Goal: Find specific page/section: Find specific page/section

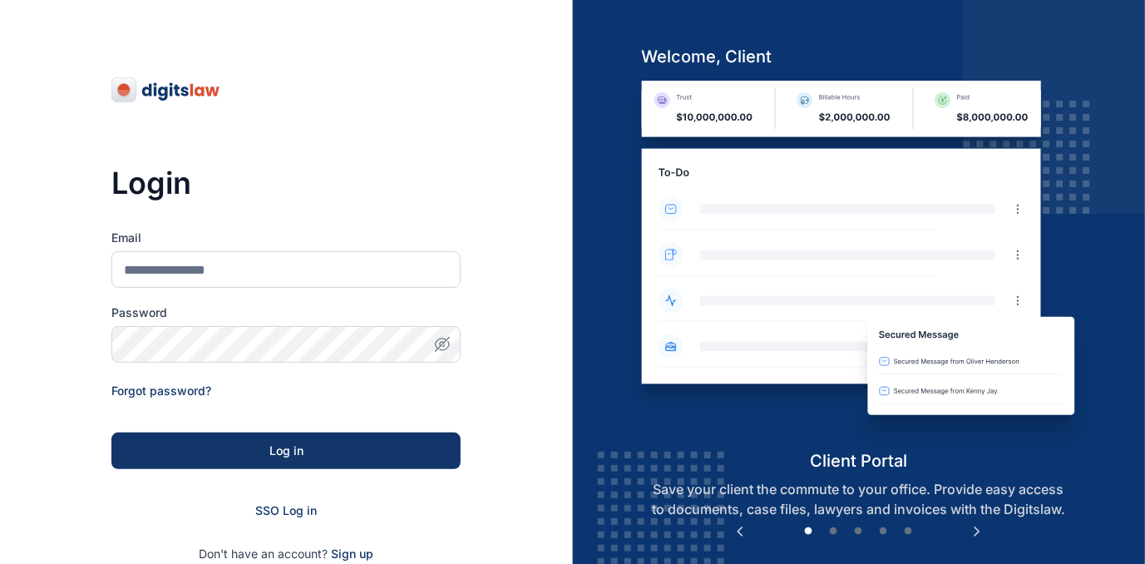
click at [271, 244] on label "Email" at bounding box center [285, 238] width 349 height 17
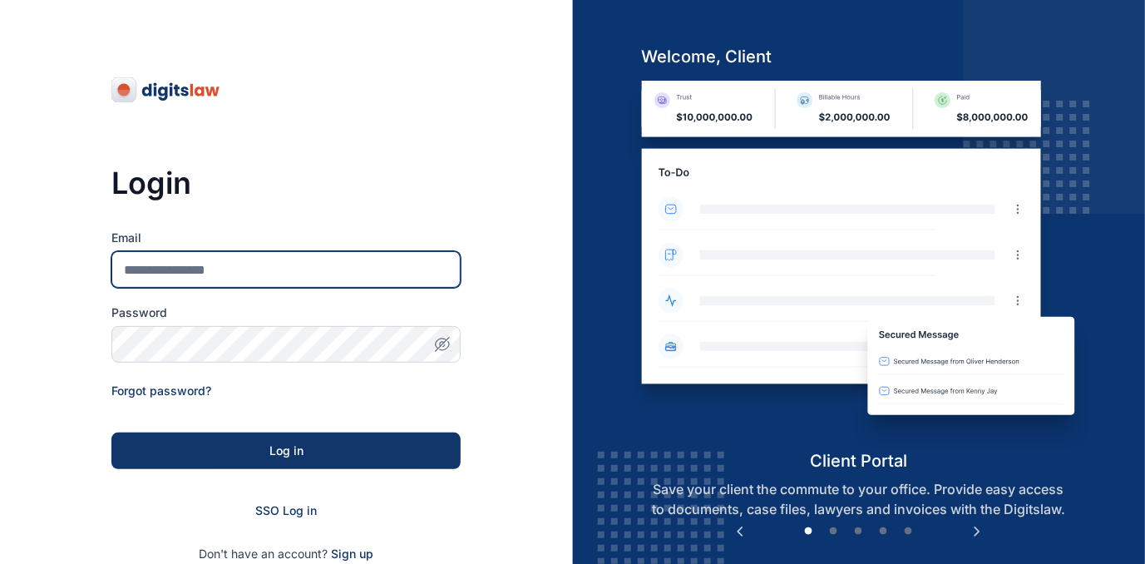
click at [271, 251] on input "Email" at bounding box center [285, 269] width 349 height 37
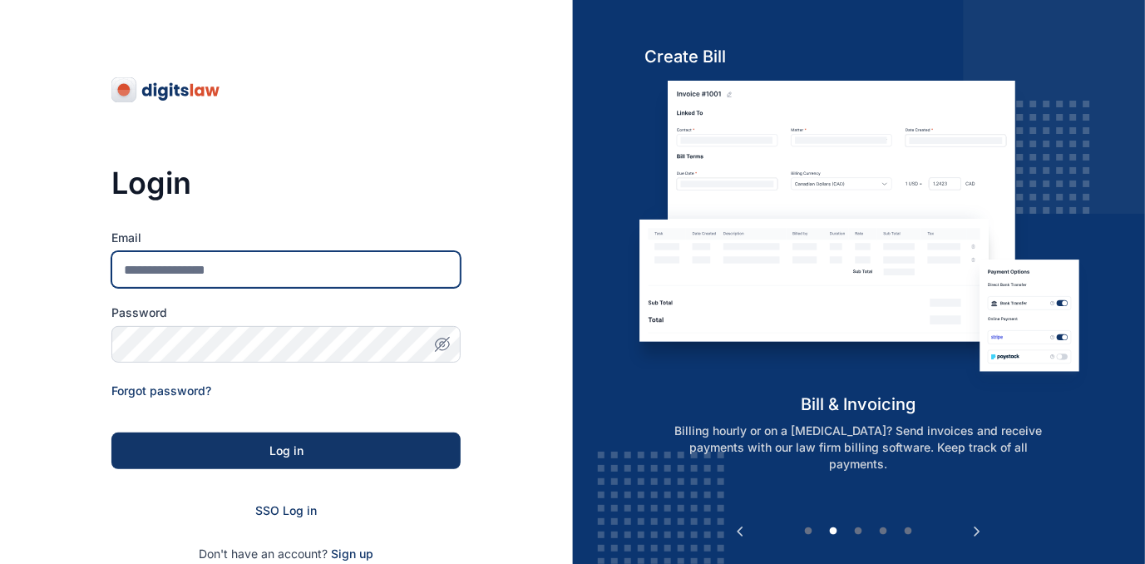
click at [257, 256] on input "Email" at bounding box center [285, 269] width 349 height 37
click at [223, 266] on input "Email" at bounding box center [285, 269] width 349 height 37
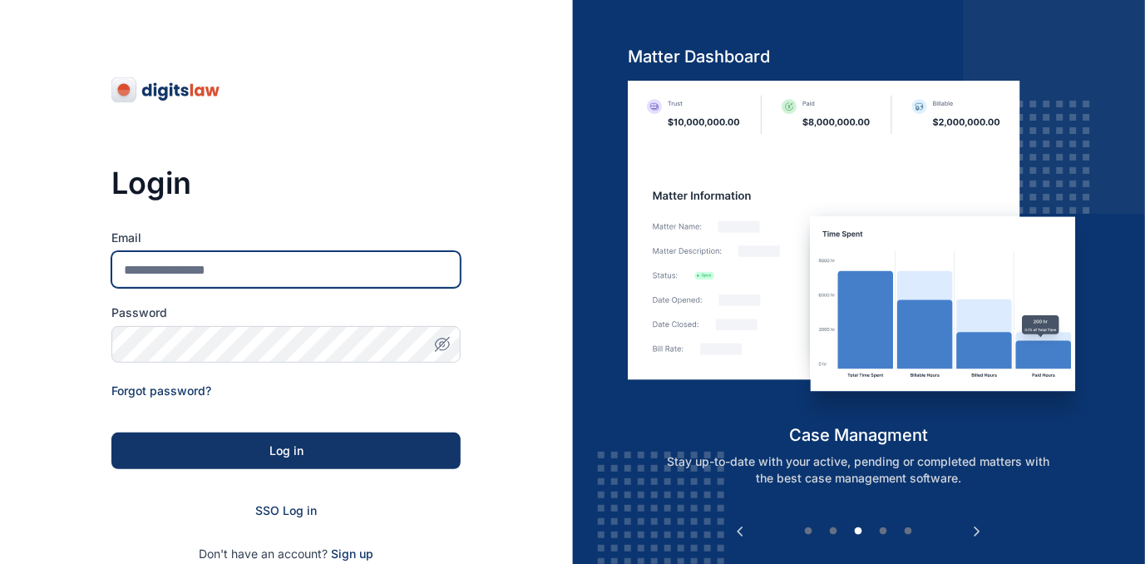
type input "**********"
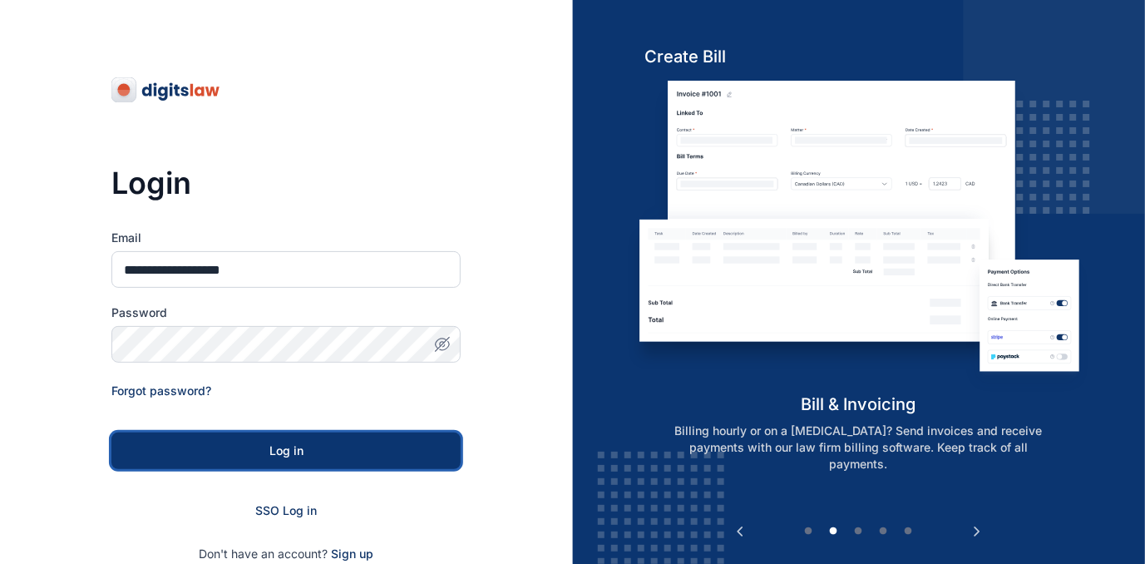
click at [256, 456] on div "Log in" at bounding box center [286, 450] width 296 height 17
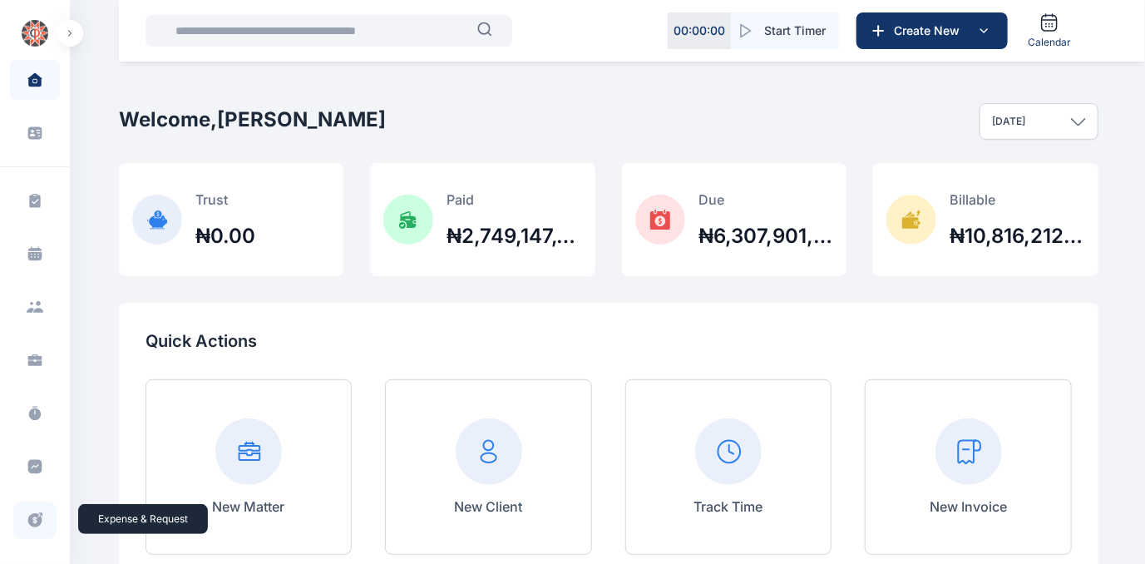
click at [29, 520] on icon at bounding box center [35, 520] width 14 height 14
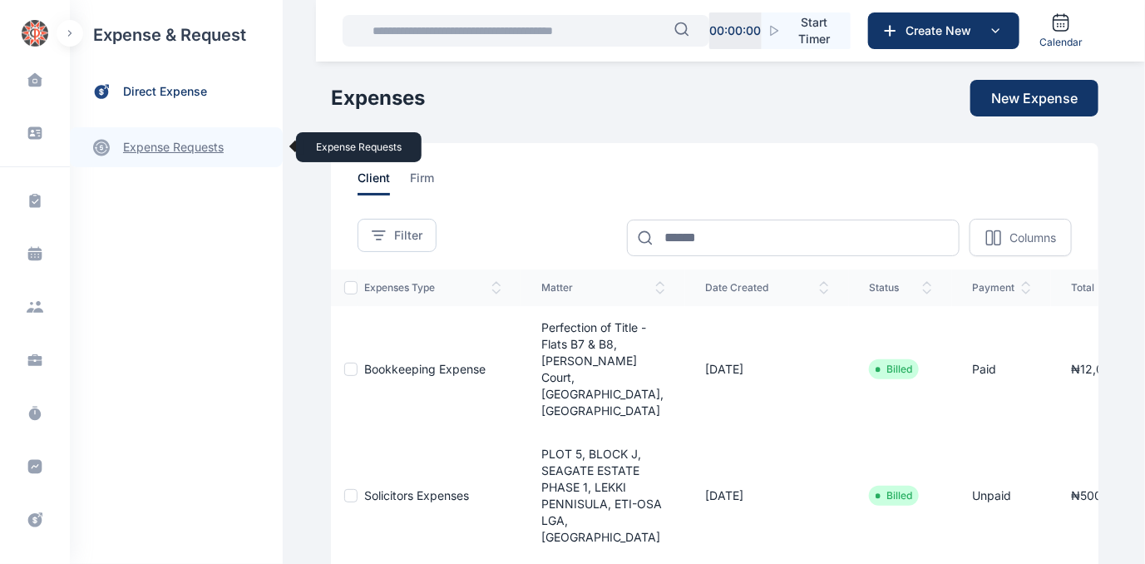
click at [172, 141] on link "expense requests expense requests" at bounding box center [176, 147] width 213 height 40
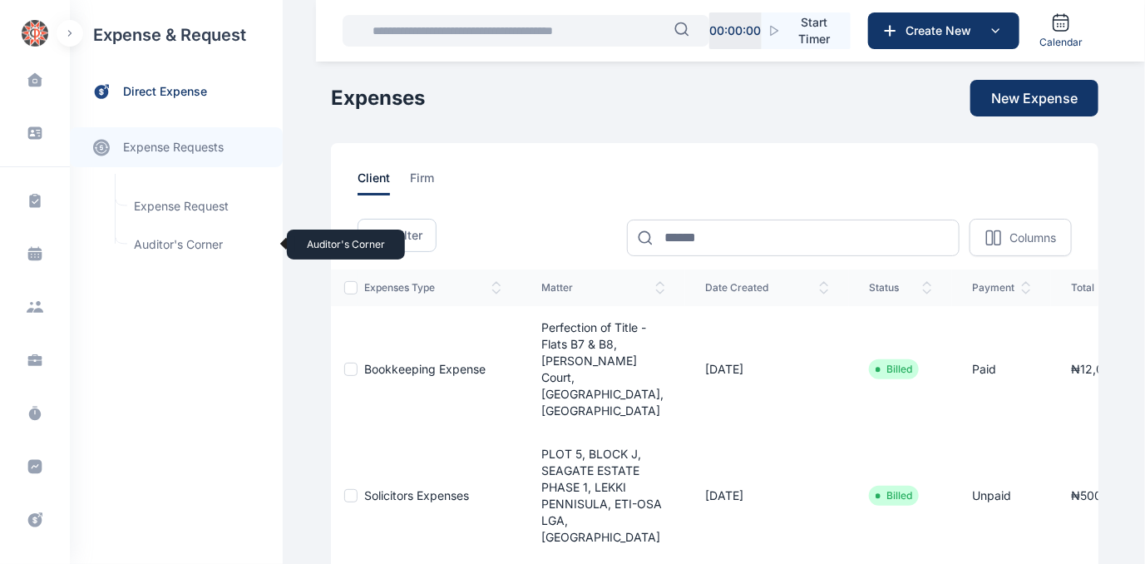
click at [153, 240] on span "Auditor's Corner Auditor's Corner" at bounding box center [199, 245] width 151 height 32
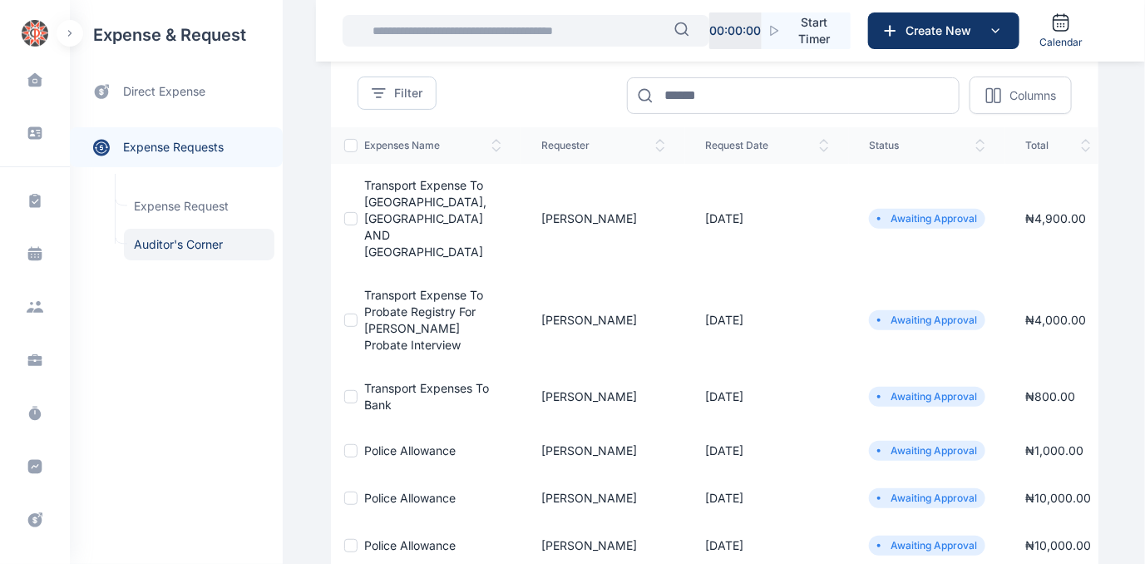
scroll to position [75, 0]
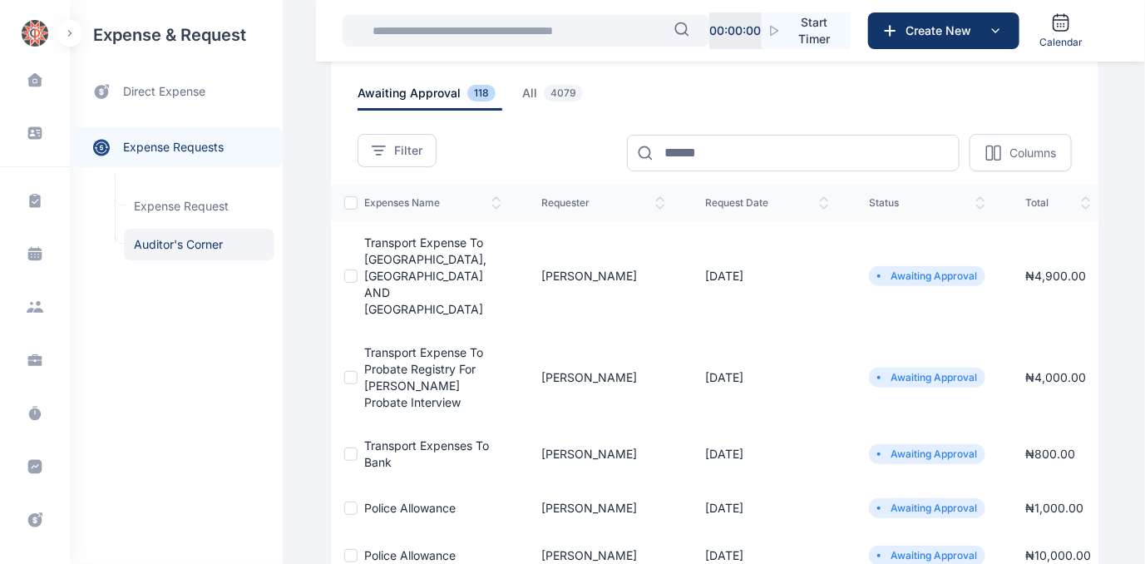
click at [390, 274] on span "Transport expense to [GEOGRAPHIC_DATA], [GEOGRAPHIC_DATA] AND [GEOGRAPHIC_DATA]" at bounding box center [425, 275] width 122 height 81
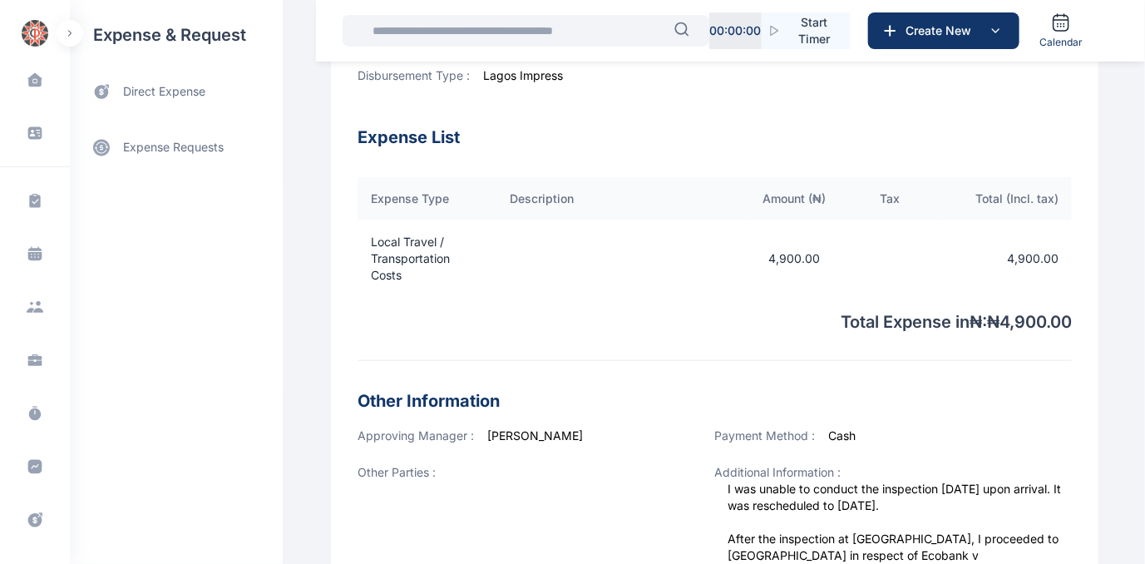
scroll to position [455, 0]
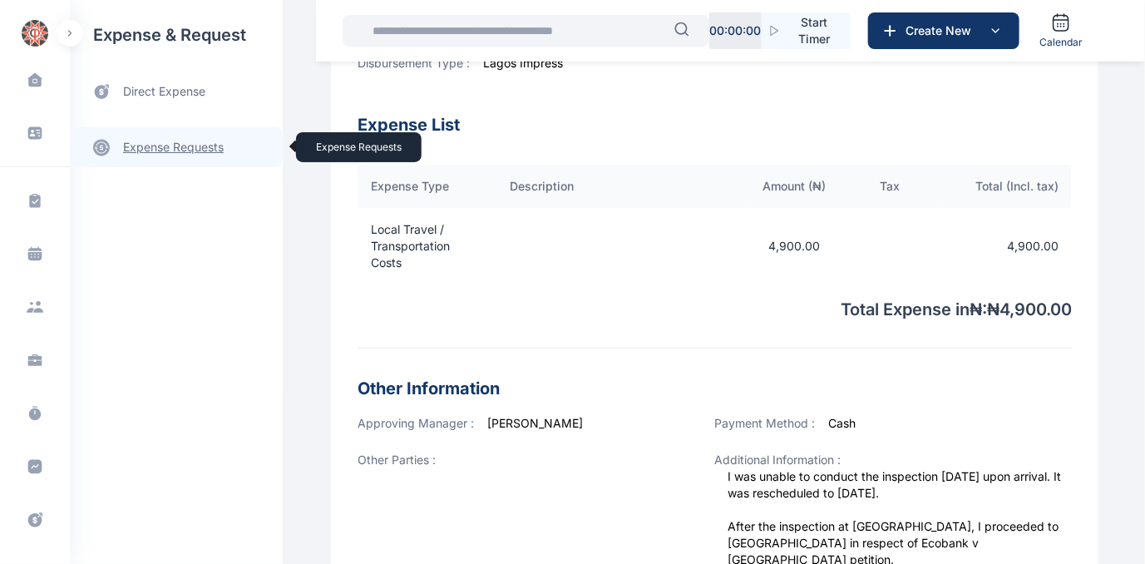
click at [149, 144] on link "expense requests expense requests" at bounding box center [176, 147] width 213 height 40
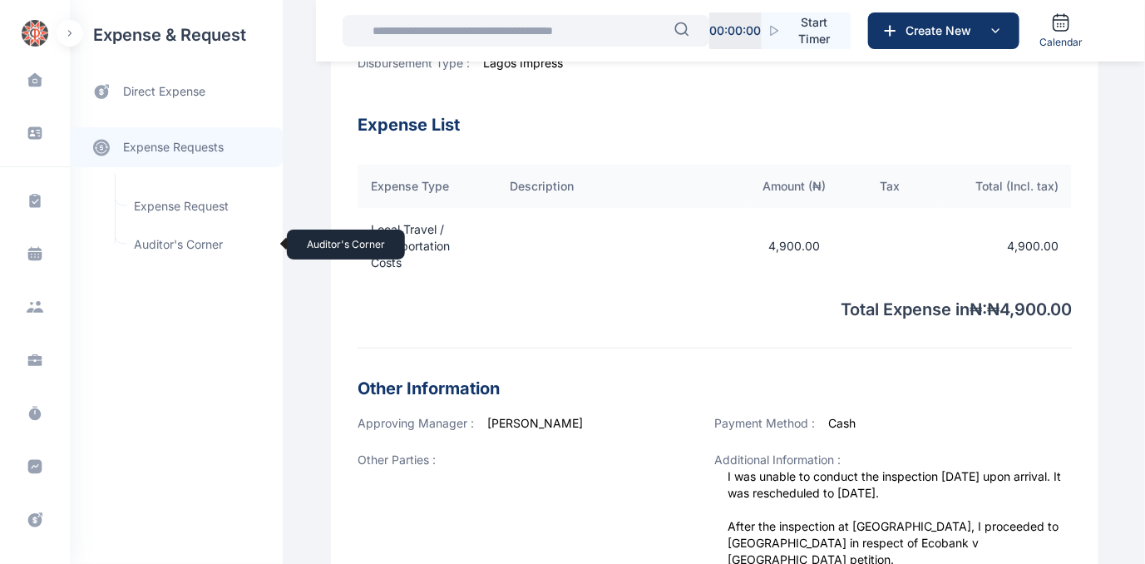
click at [164, 241] on span "Auditor's Corner Auditor's Corner" at bounding box center [199, 245] width 151 height 32
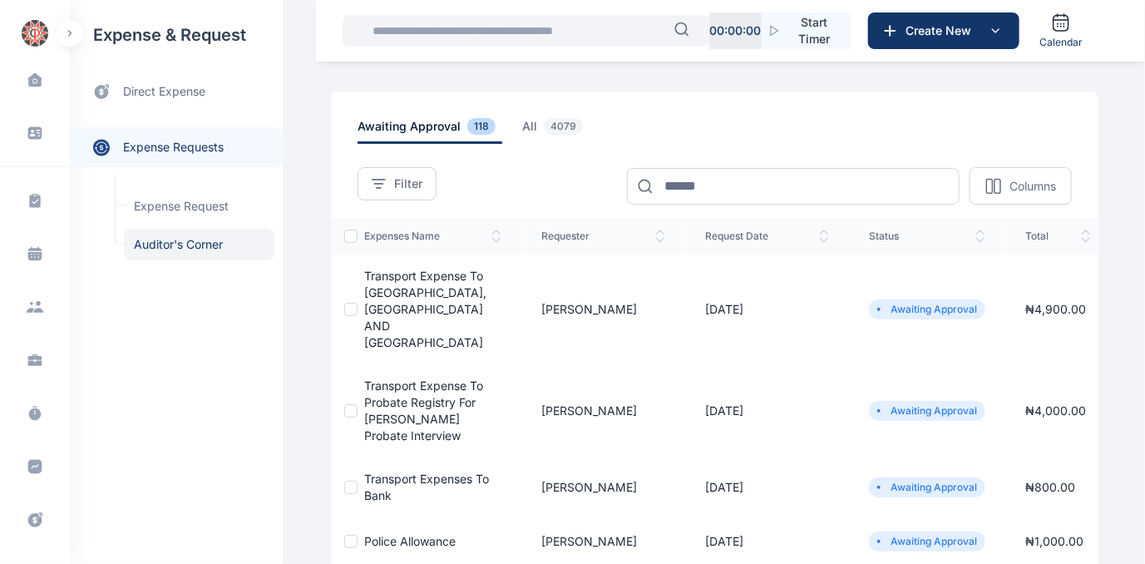
scroll to position [75, 0]
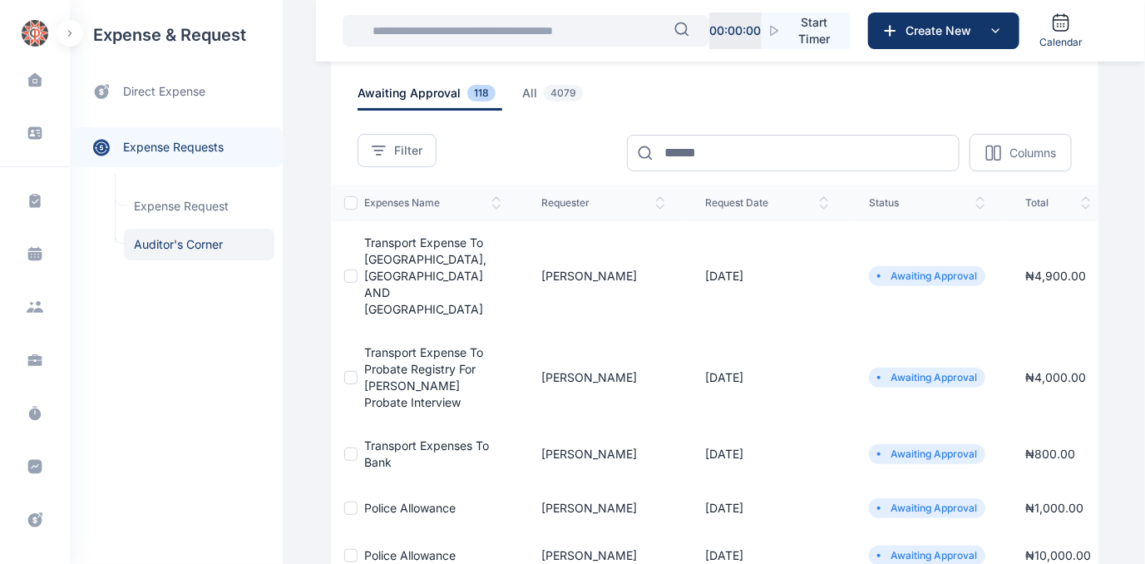
click at [397, 358] on td "Transport expense to Probate registry for [PERSON_NAME] Probate Interview" at bounding box center [440, 377] width 164 height 93
click at [410, 349] on span "Transport expense to Probate registry for [PERSON_NAME] Probate Interview" at bounding box center [423, 377] width 119 height 64
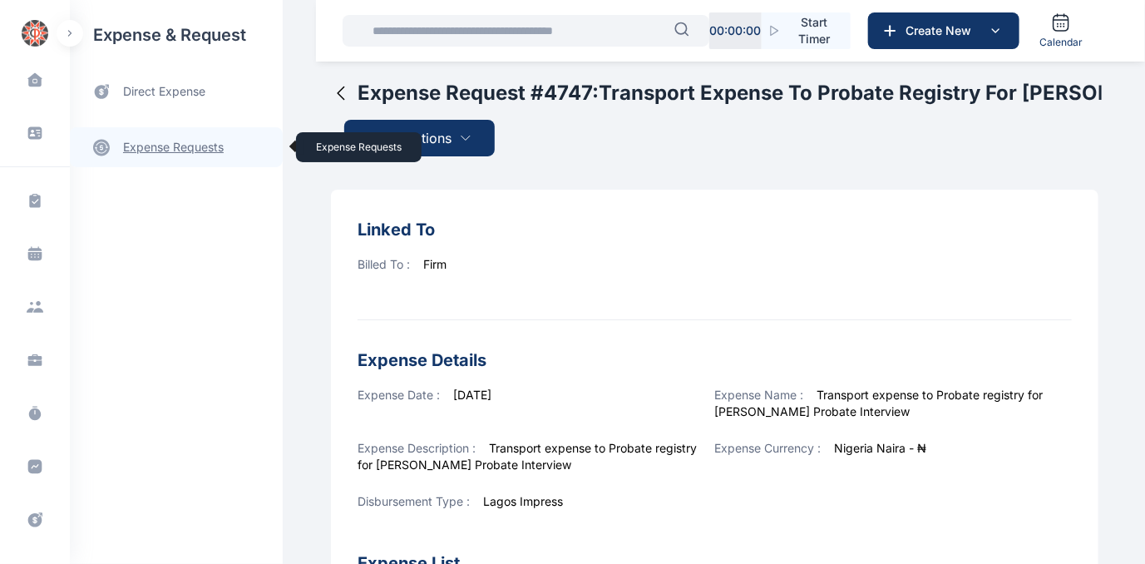
click at [157, 146] on link "expense requests expense requests" at bounding box center [176, 147] width 213 height 40
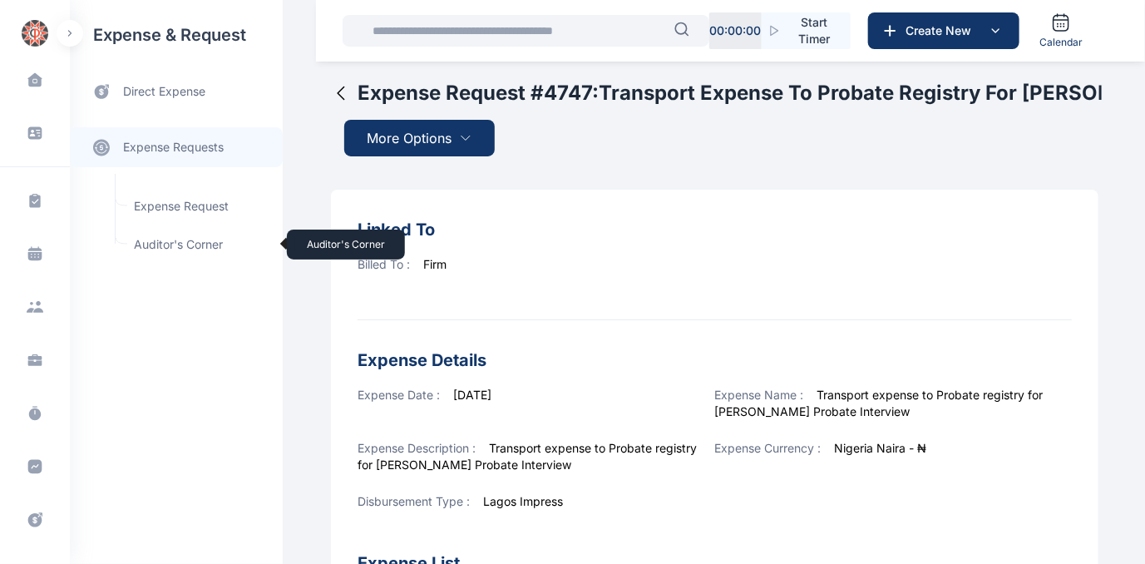
click at [146, 244] on span "Auditor's Corner Auditor's Corner" at bounding box center [199, 245] width 151 height 32
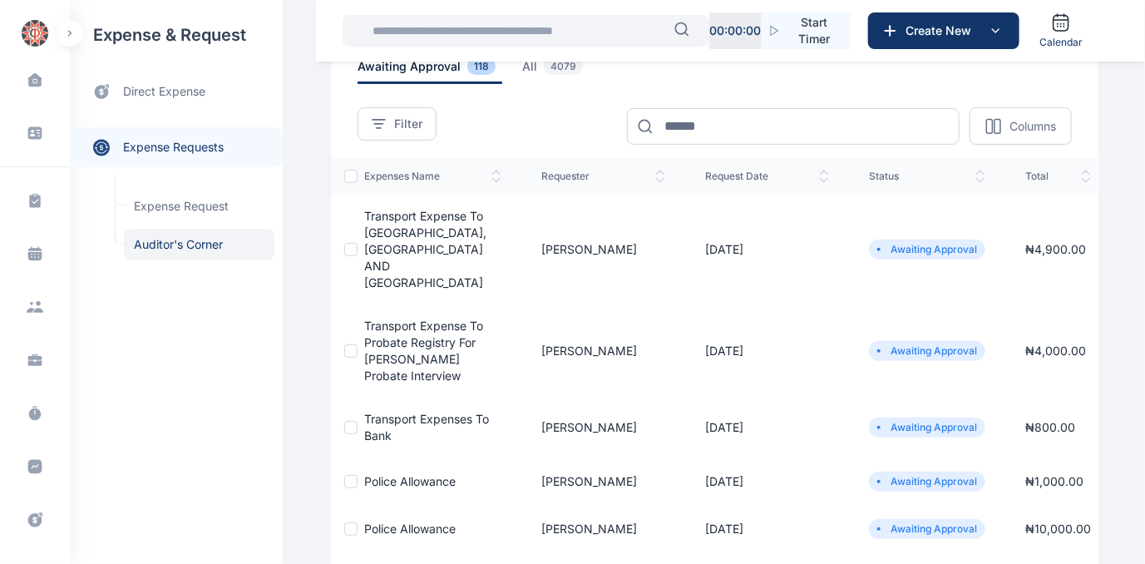
scroll to position [75, 0]
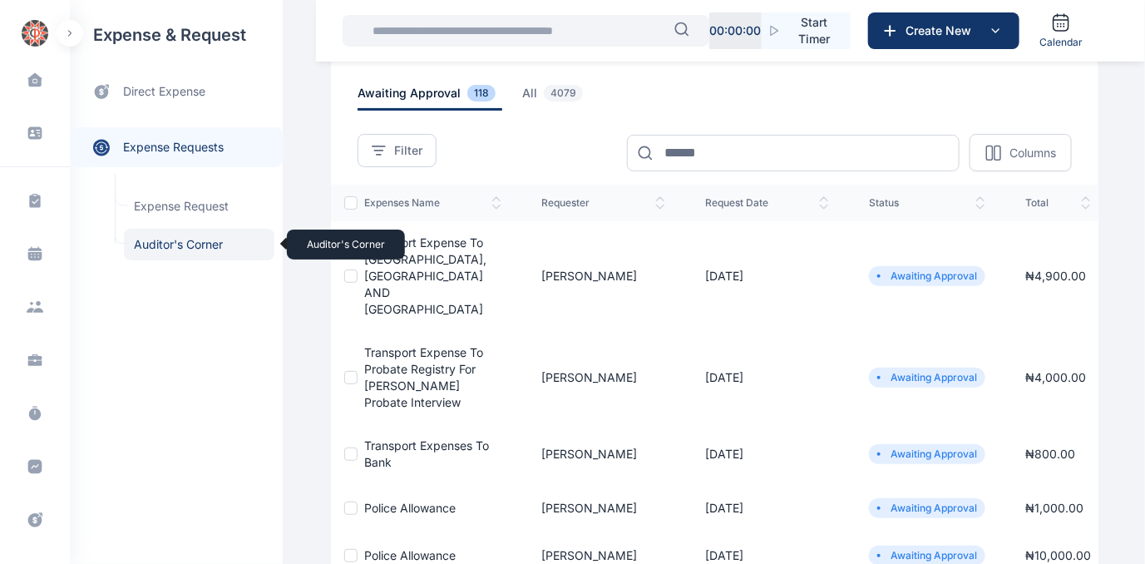
click at [140, 243] on span "Auditor's Corner Auditor's Corner" at bounding box center [199, 245] width 151 height 32
